Goal: Information Seeking & Learning: Learn about a topic

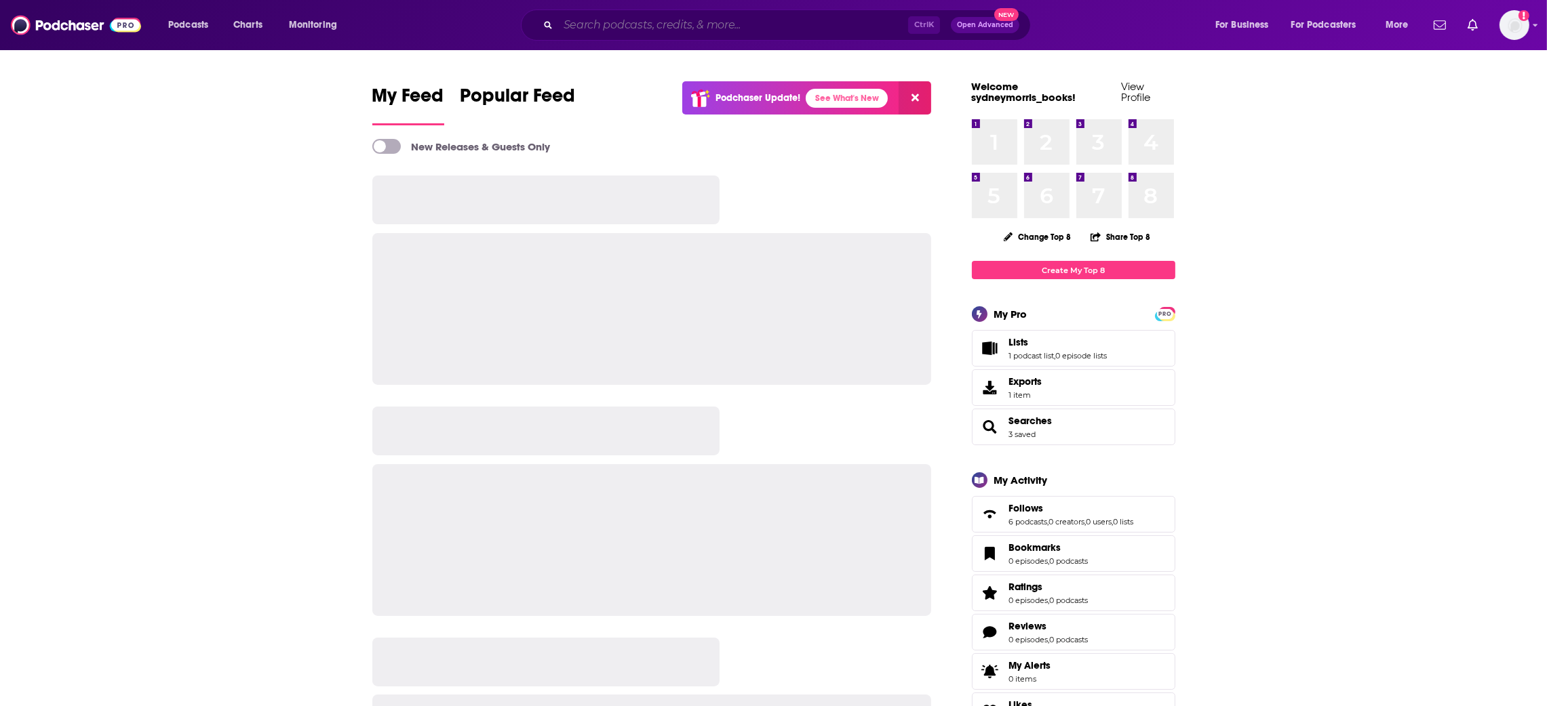
click at [649, 28] on input "Search podcasts, credits, & more..." at bounding box center [733, 25] width 350 height 22
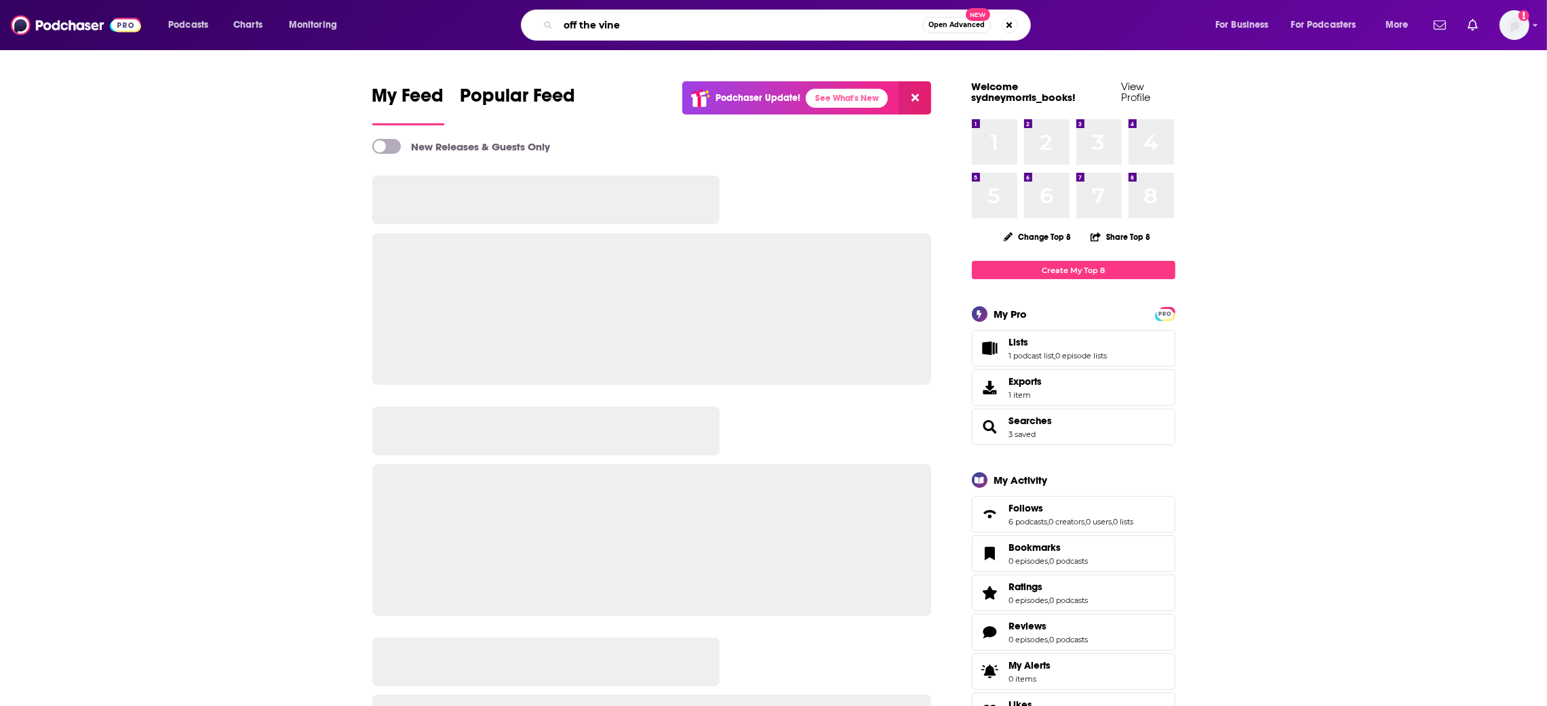
type input "off the vine"
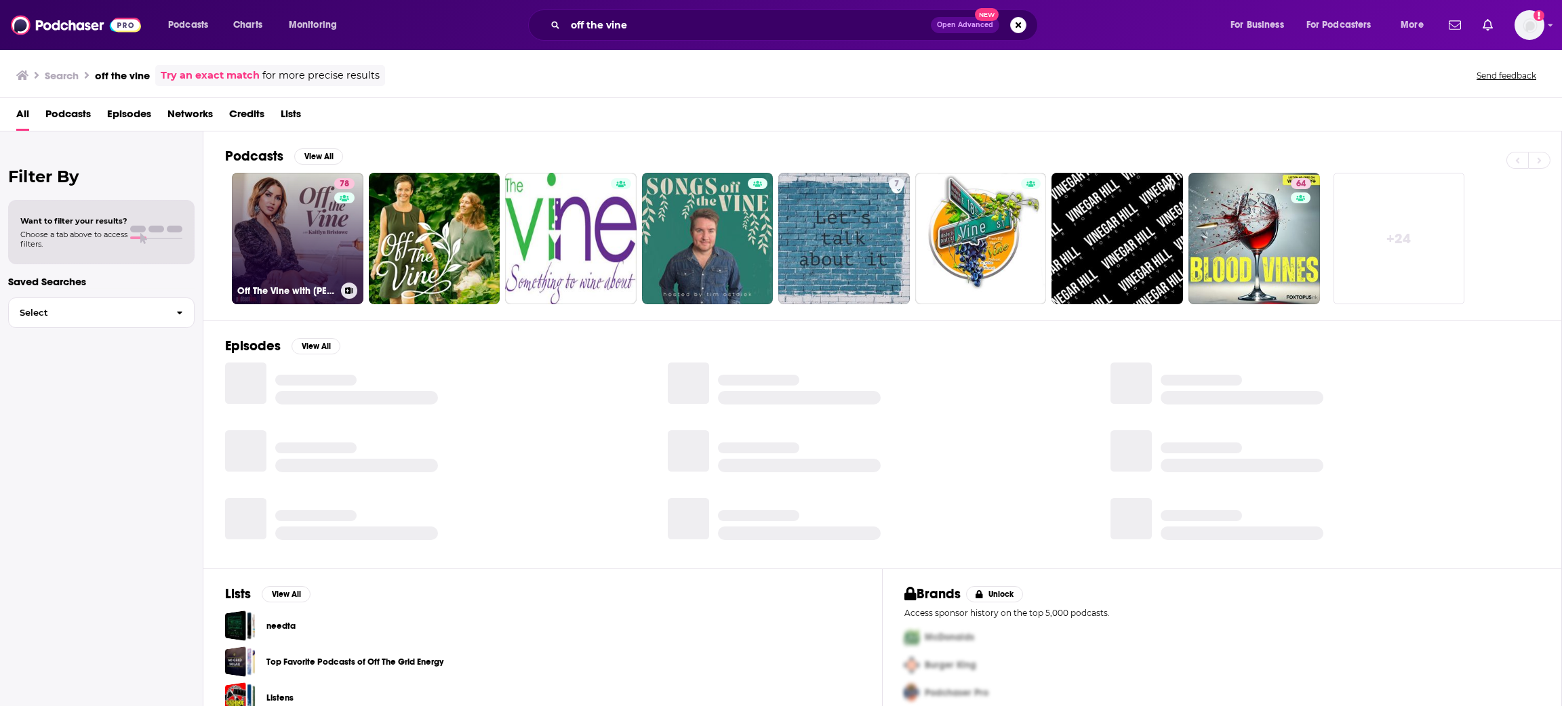
click at [335, 250] on div "78" at bounding box center [346, 230] width 24 height 104
